Goal: Task Accomplishment & Management: Complete application form

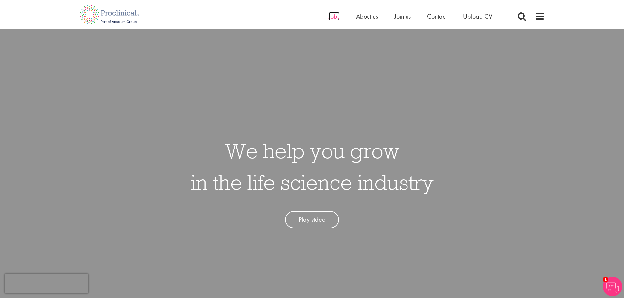
click at [334, 14] on span "Jobs" at bounding box center [334, 16] width 11 height 9
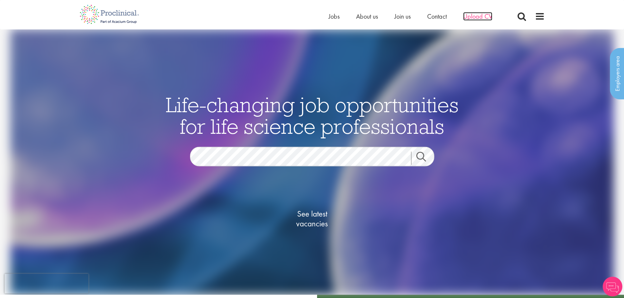
click at [467, 14] on span "Upload CV" at bounding box center [477, 16] width 29 height 9
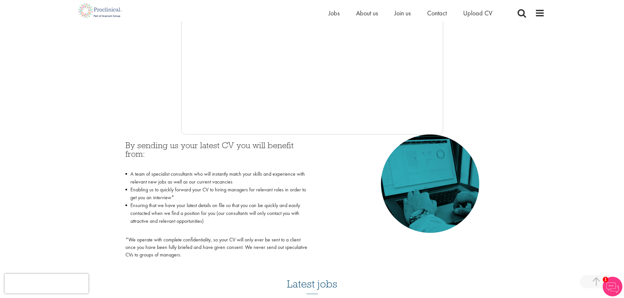
scroll to position [164, 0]
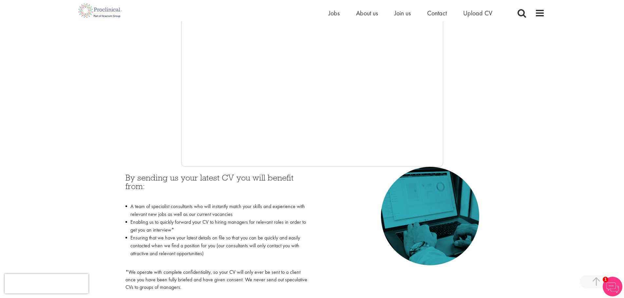
click at [163, 149] on div at bounding box center [312, 69] width 465 height 197
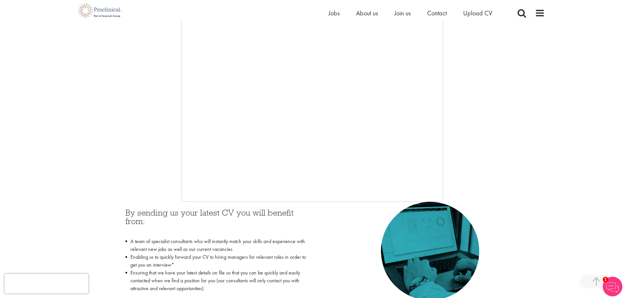
scroll to position [131, 0]
